Goal: Communication & Community: Answer question/provide support

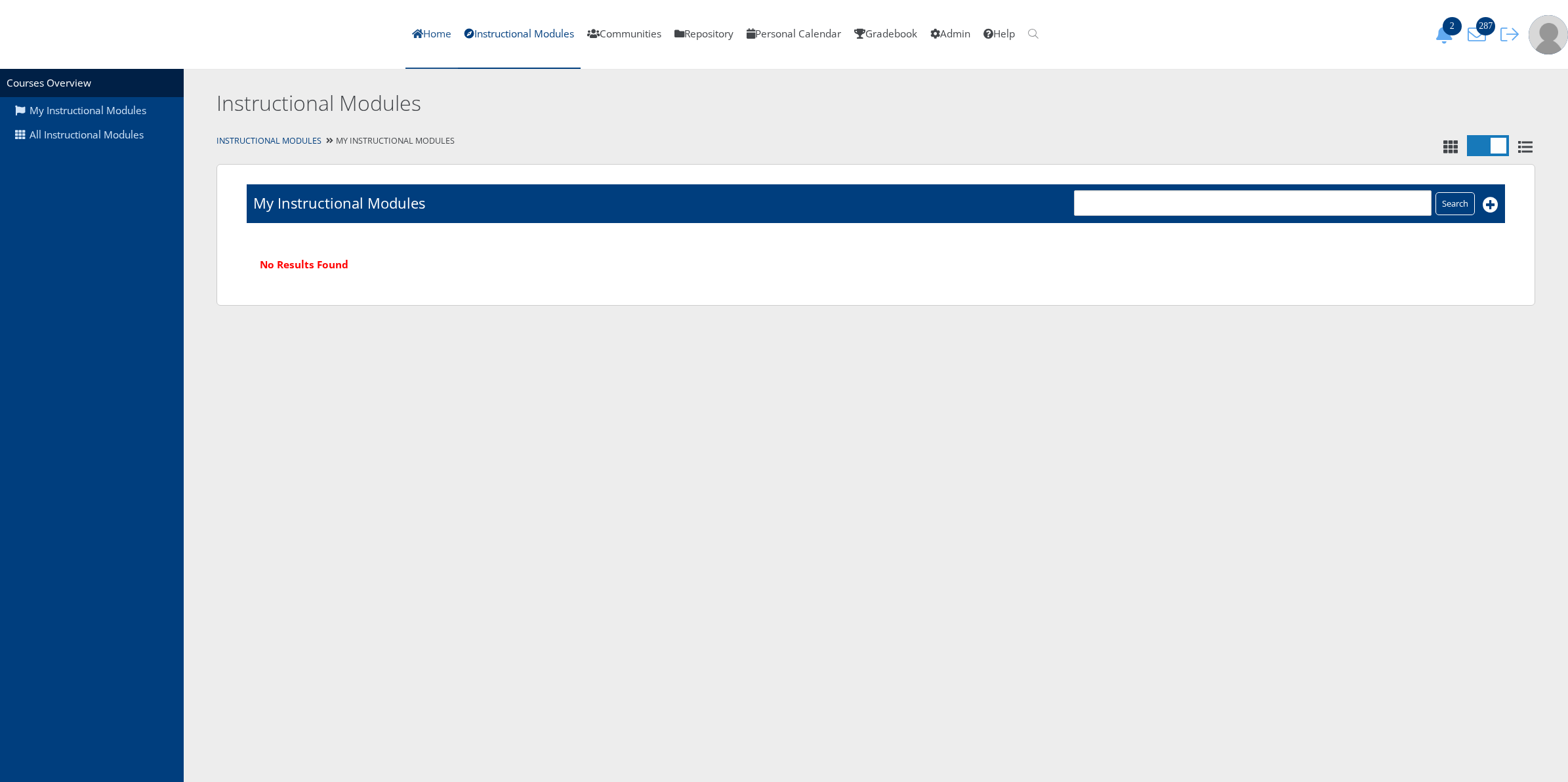
click at [458, 38] on link "Home" at bounding box center [432, 34] width 52 height 69
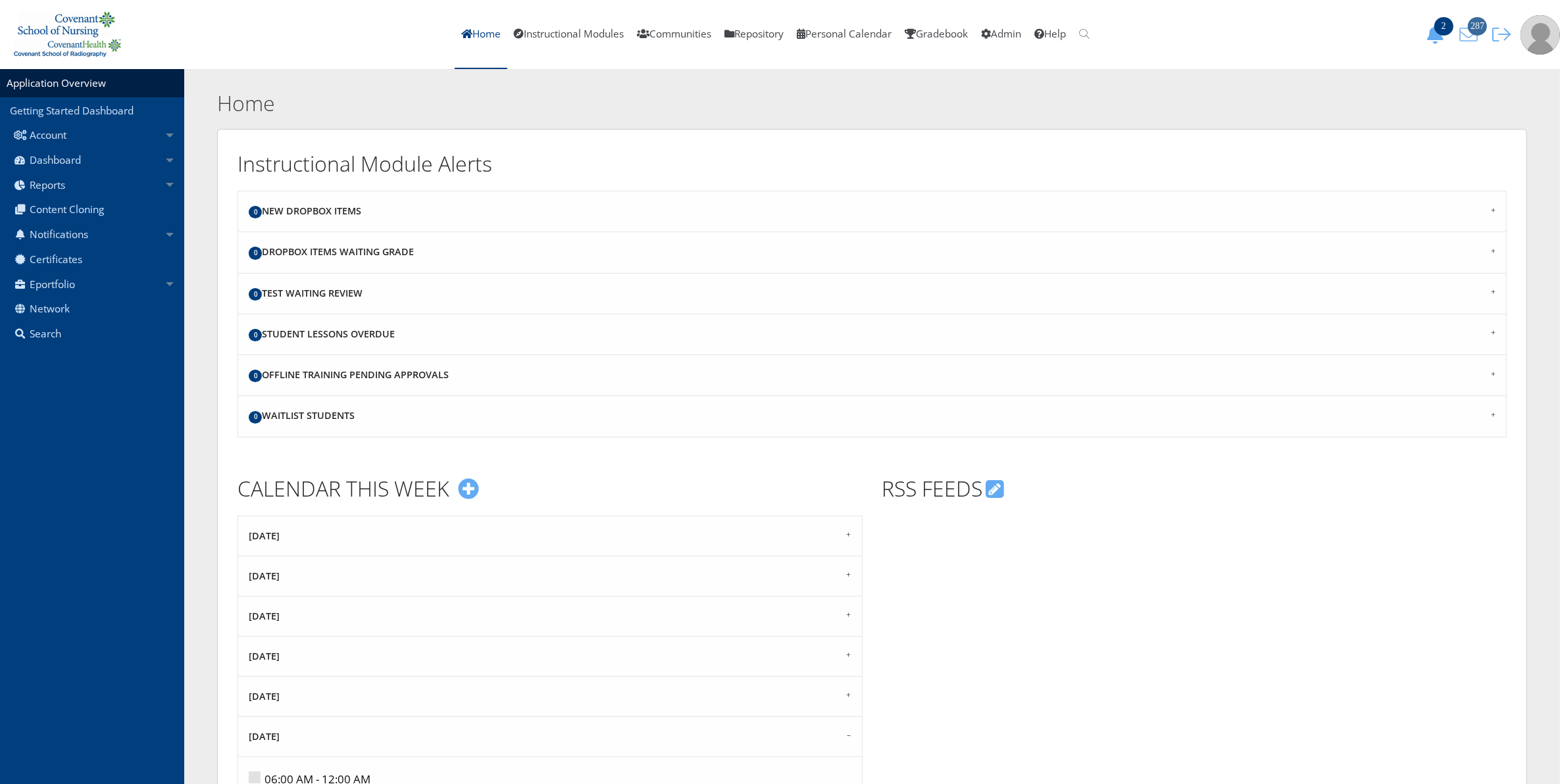
click at [1481, 26] on span "287" at bounding box center [1477, 26] width 19 height 19
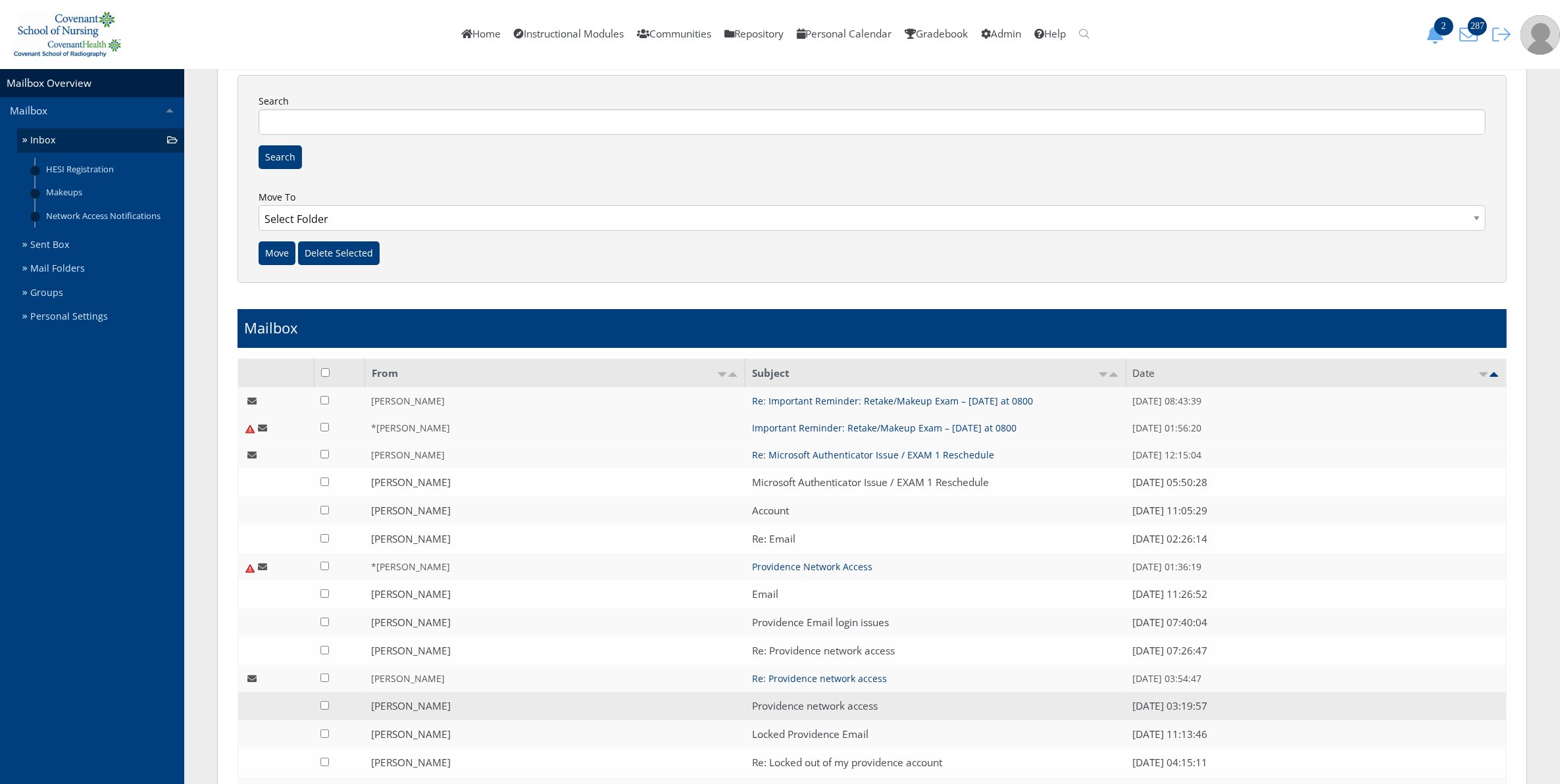
scroll to position [165, 0]
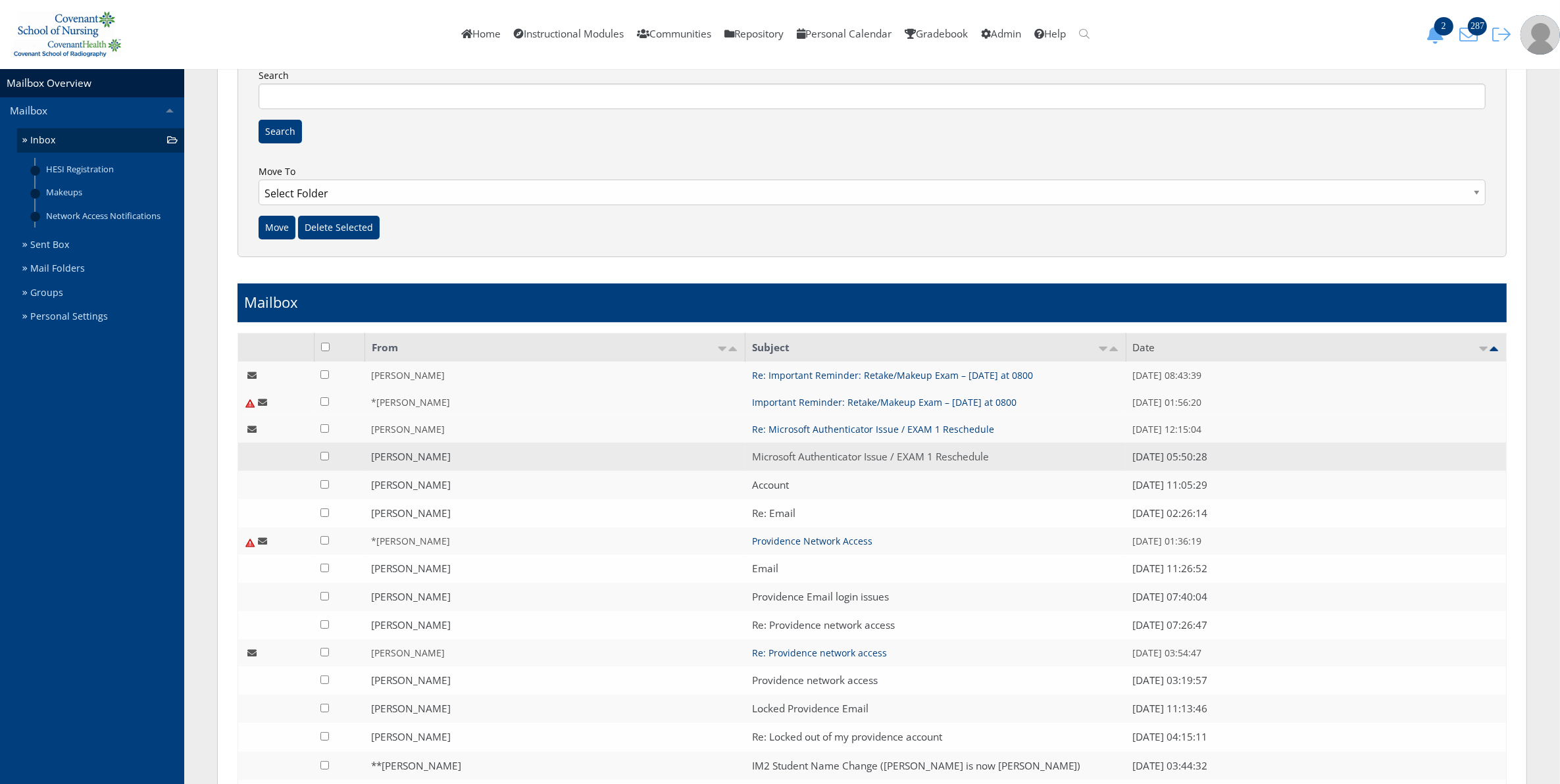
click at [844, 452] on link "Microsoft Authenticator Issue / EXAM 1 Reschedule" at bounding box center [871, 457] width 237 height 14
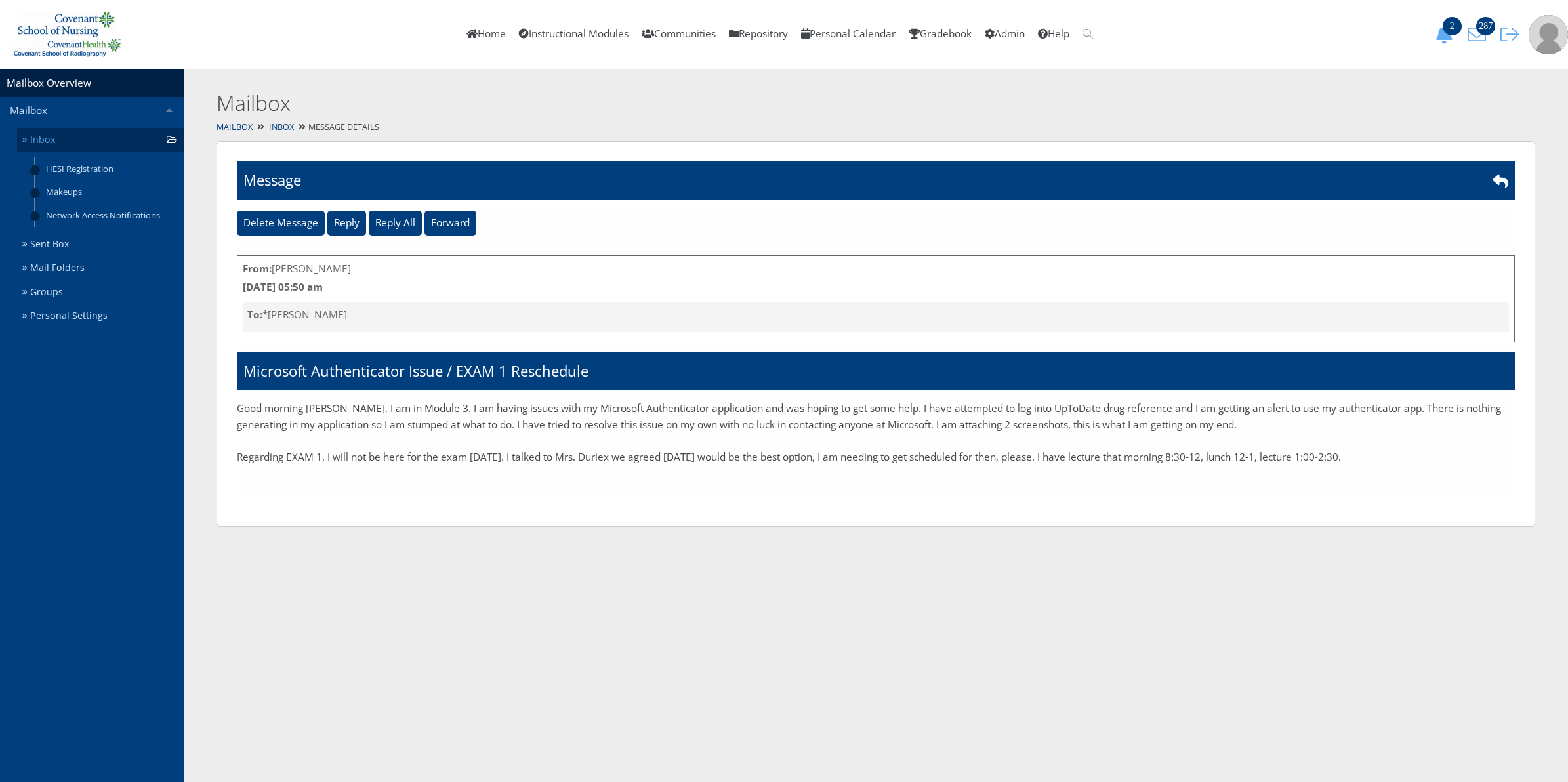
click at [54, 143] on link "Inbox" at bounding box center [100, 140] width 166 height 24
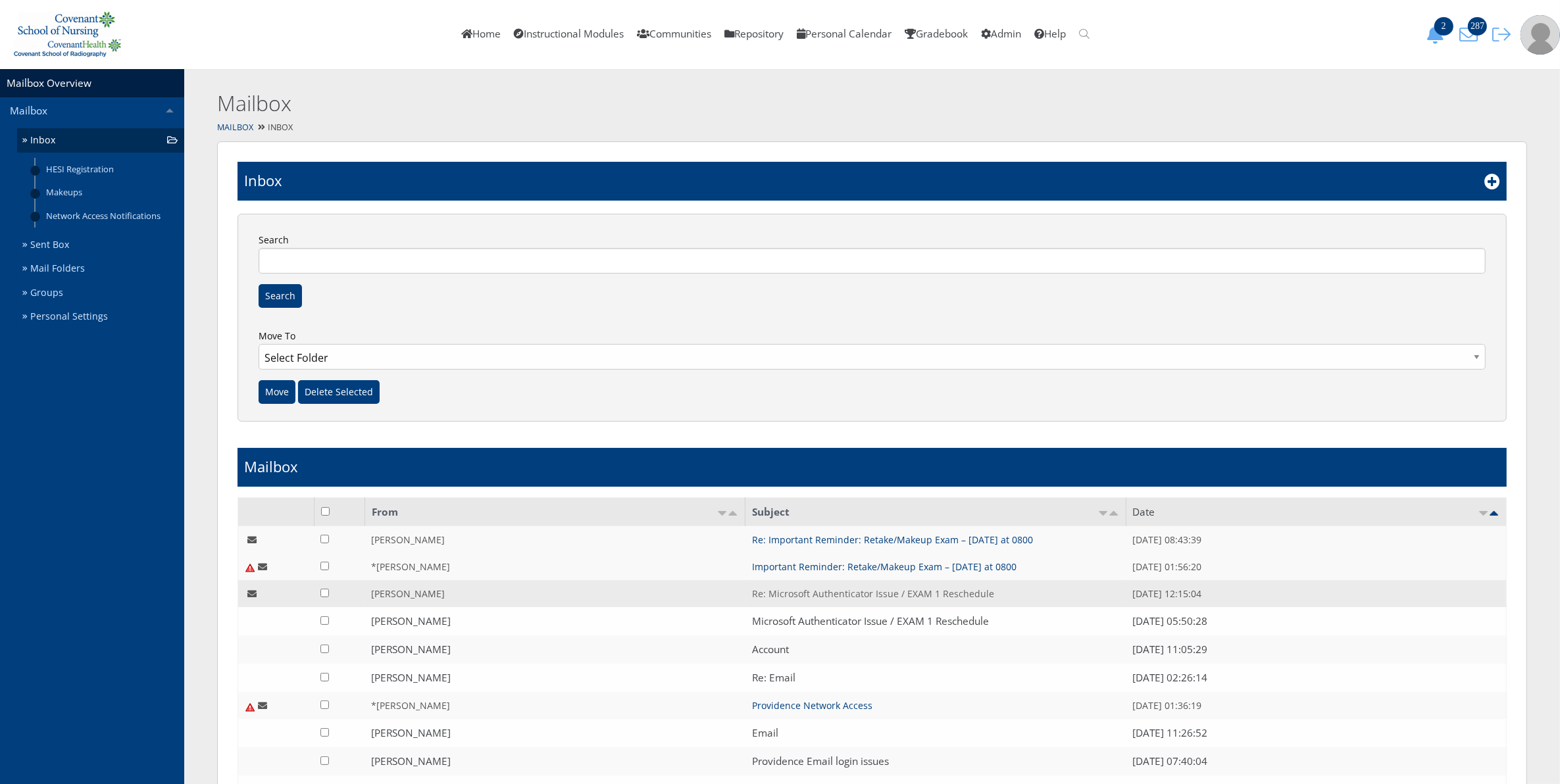
click at [796, 588] on link "Re: Microsoft Authenticator Issue / EXAM 1 Reschedule" at bounding box center [874, 594] width 242 height 13
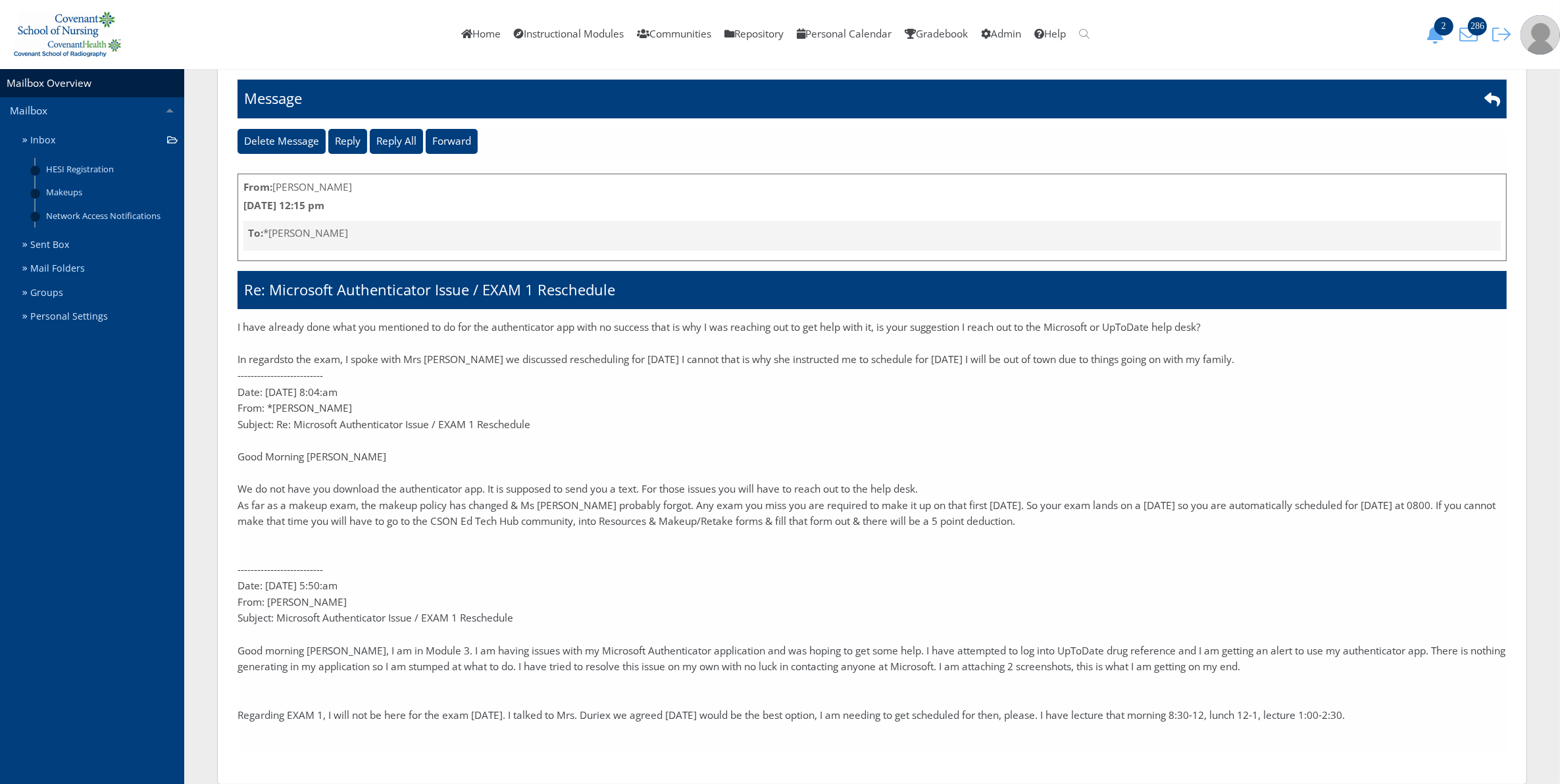
scroll to position [103, 0]
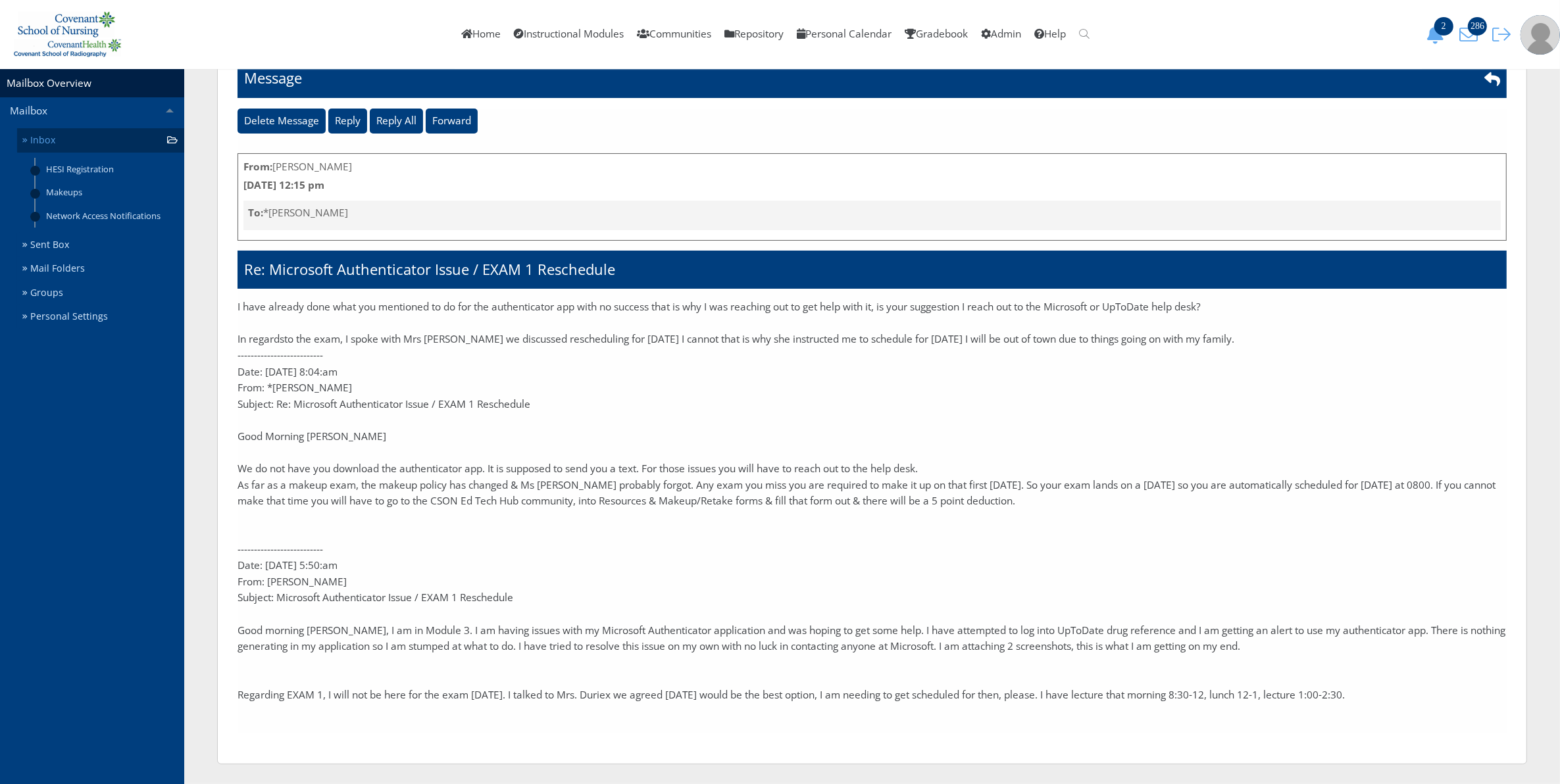
click at [44, 144] on link "Inbox" at bounding box center [101, 141] width 167 height 24
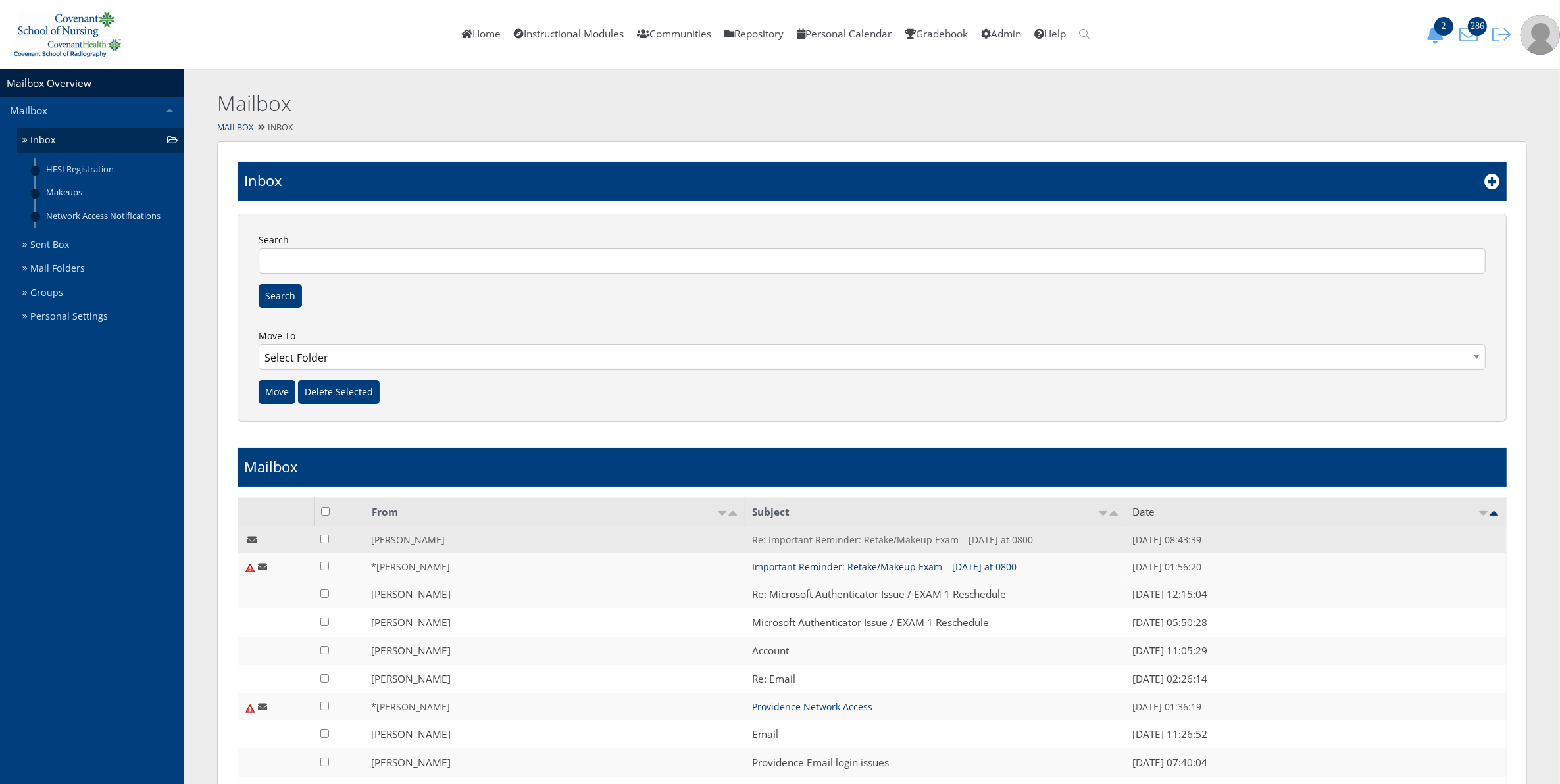
click at [818, 538] on link "Re: Important Reminder: Retake/Makeup Exam – [DATE] at 0800" at bounding box center [893, 540] width 281 height 13
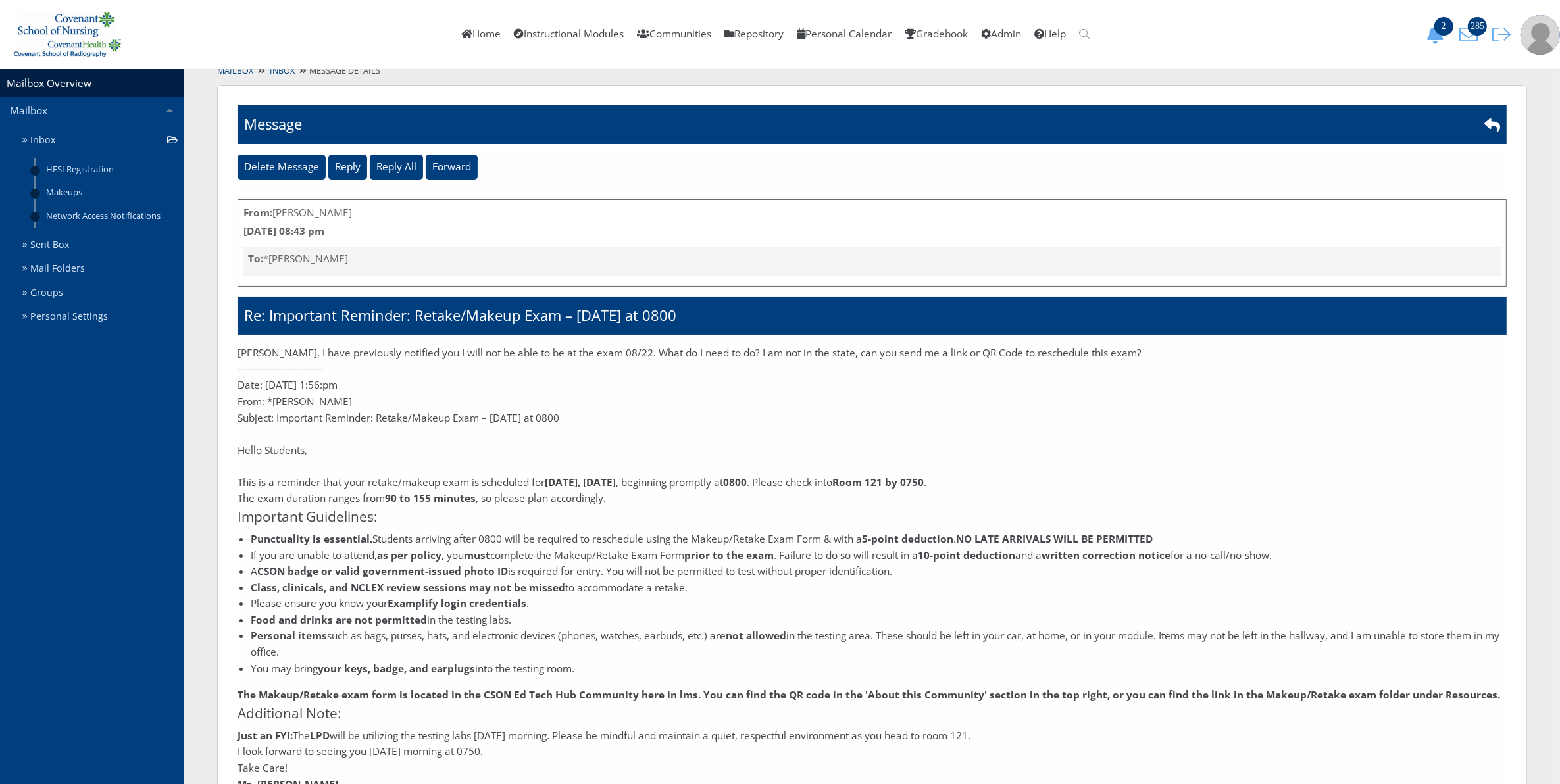
scroll to position [145, 0]
